Goal: Ask a question

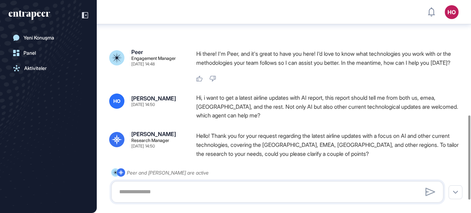
scroll to position [290, 0]
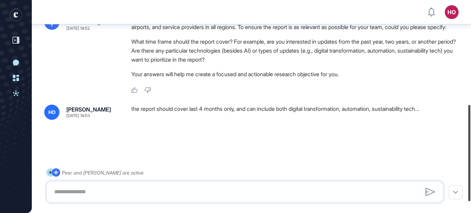
scroll to position [255, 0]
drag, startPoint x: 468, startPoint y: 76, endPoint x: 472, endPoint y: 198, distance: 121.8
click at [471, 198] on html "HO Dashboard Profile My Content Request More Data New Conversation Dashboard Ac…" at bounding box center [235, 106] width 471 height 213
drag, startPoint x: 469, startPoint y: 162, endPoint x: 467, endPoint y: 193, distance: 31.2
click at [469, 193] on div at bounding box center [470, 164] width 2 height 96
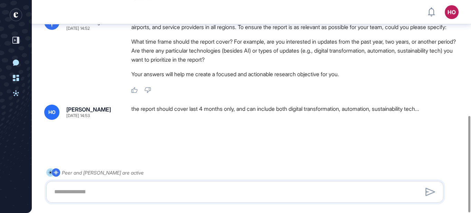
click at [218, 188] on textarea at bounding box center [245, 192] width 390 height 14
type textarea "**********"
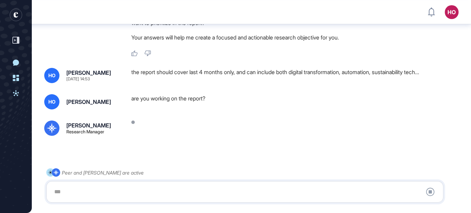
scroll to position [308, 0]
